Goal: Check status

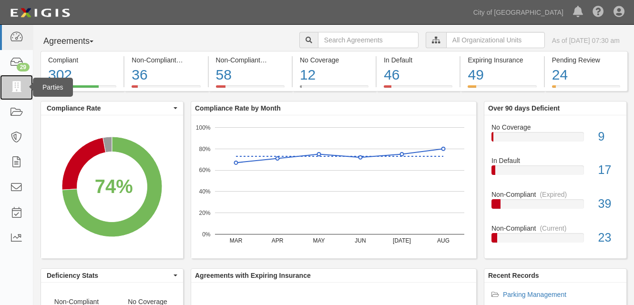
click at [17, 90] on icon at bounding box center [16, 87] width 13 height 11
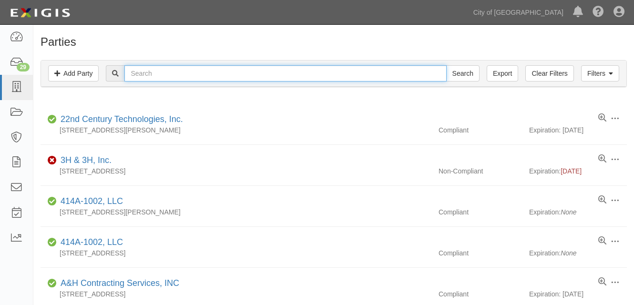
click at [187, 74] on input "text" at bounding box center [285, 73] width 322 height 16
type input "RS WARBIRDS"
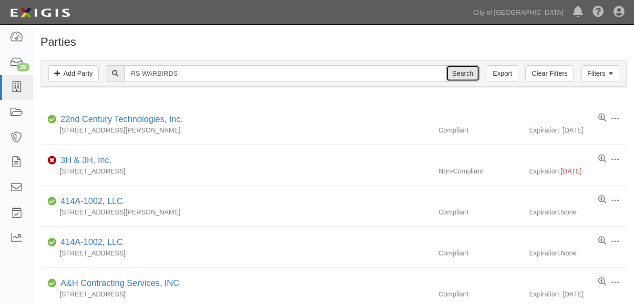
click at [468, 70] on input "Search" at bounding box center [462, 73] width 33 height 16
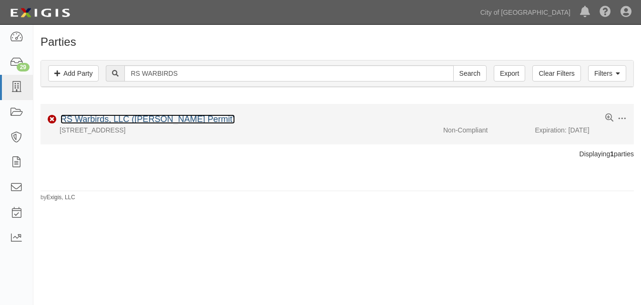
click at [113, 117] on link "RS Warbirds, LLC ([PERSON_NAME] Permit)" at bounding box center [148, 119] width 175 height 10
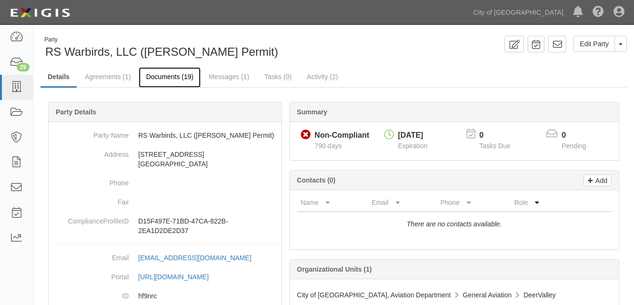
click at [182, 75] on link "Documents (19)" at bounding box center [170, 77] width 62 height 21
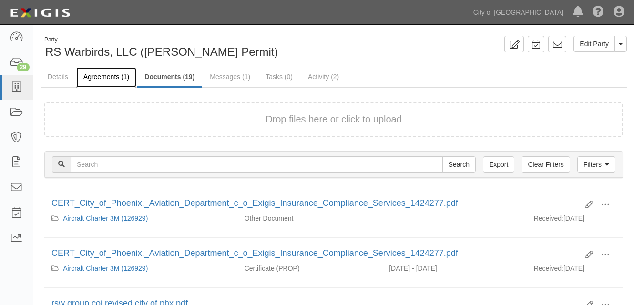
click at [112, 76] on link "Agreements (1)" at bounding box center [106, 77] width 60 height 21
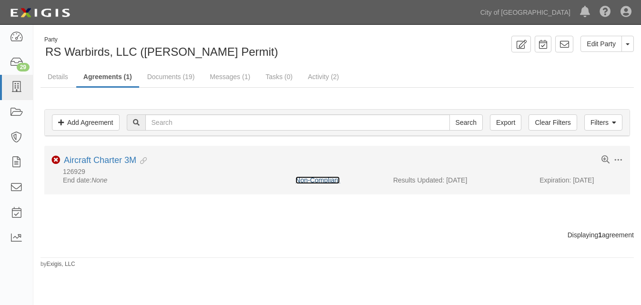
click at [316, 182] on link "Non-Compliant" at bounding box center [318, 180] width 44 height 8
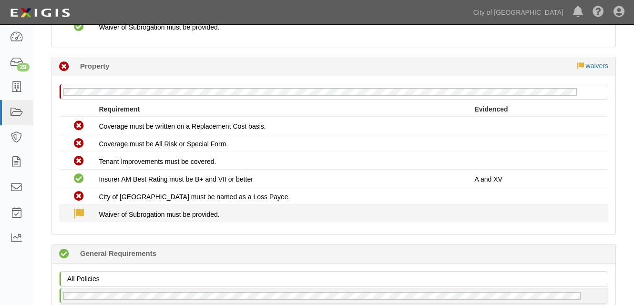
scroll to position [1097, 0]
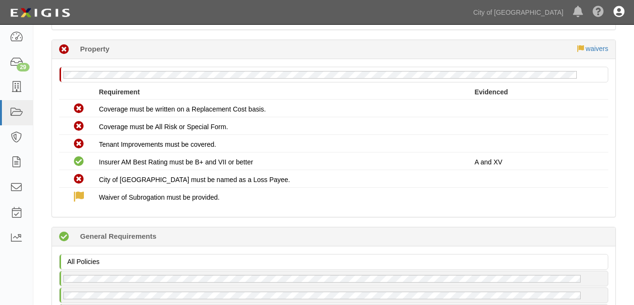
click at [625, 10] on link at bounding box center [619, 12] width 21 height 24
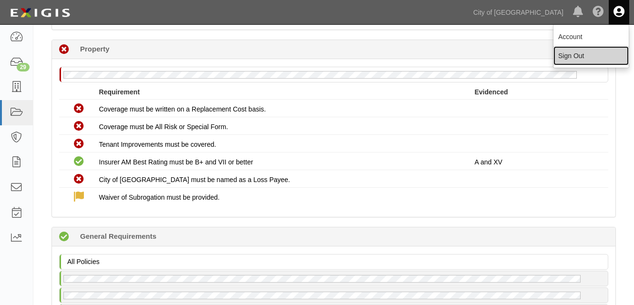
click at [573, 53] on link "Sign Out" at bounding box center [591, 55] width 75 height 19
